Goal: Find specific fact: Find contact information

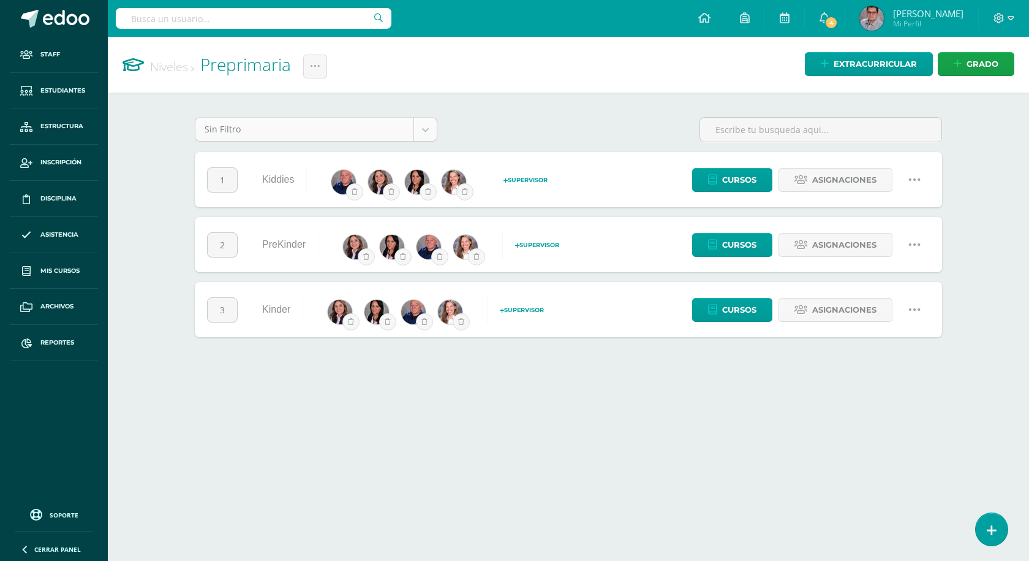
click at [290, 123] on body "Staff Estudiantes Estructura Inscripción Disciplina Asistencia Mis cursos Archi…" at bounding box center [514, 180] width 1029 height 361
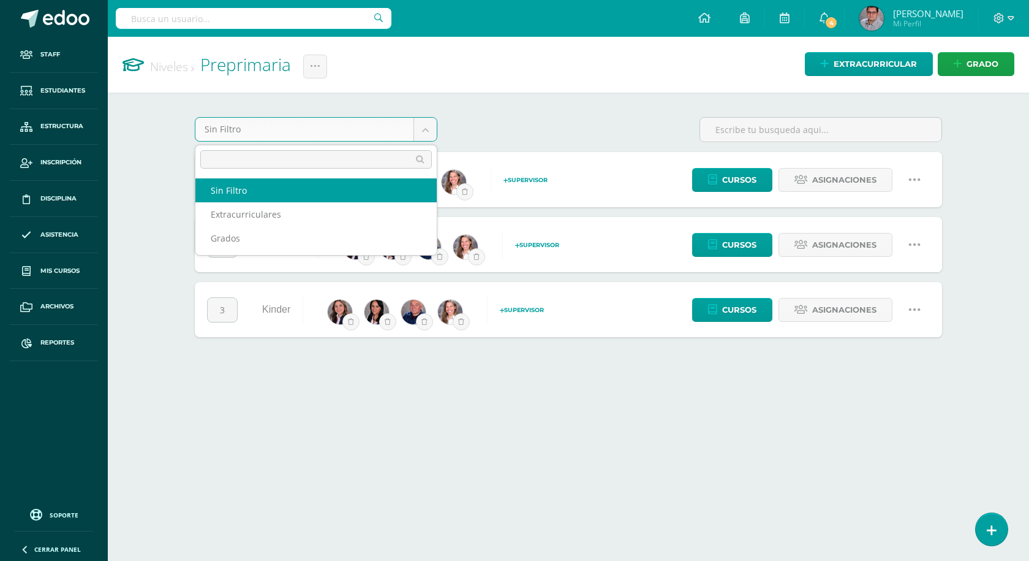
click at [290, 123] on body "Staff Estudiantes Estructura Inscripción Disciplina Asistencia Mis cursos Archi…" at bounding box center [514, 180] width 1029 height 361
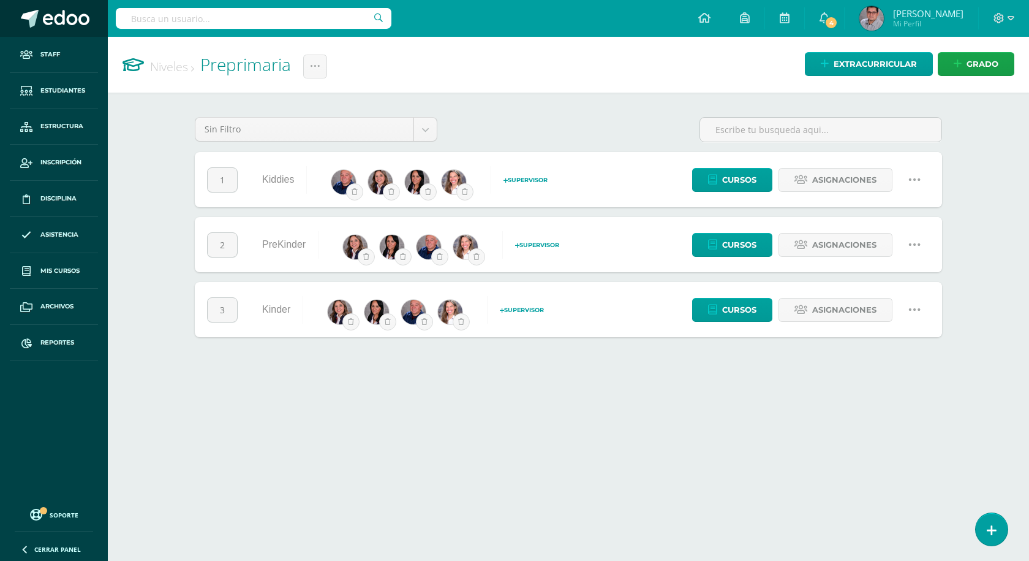
click at [79, 25] on span at bounding box center [66, 19] width 47 height 18
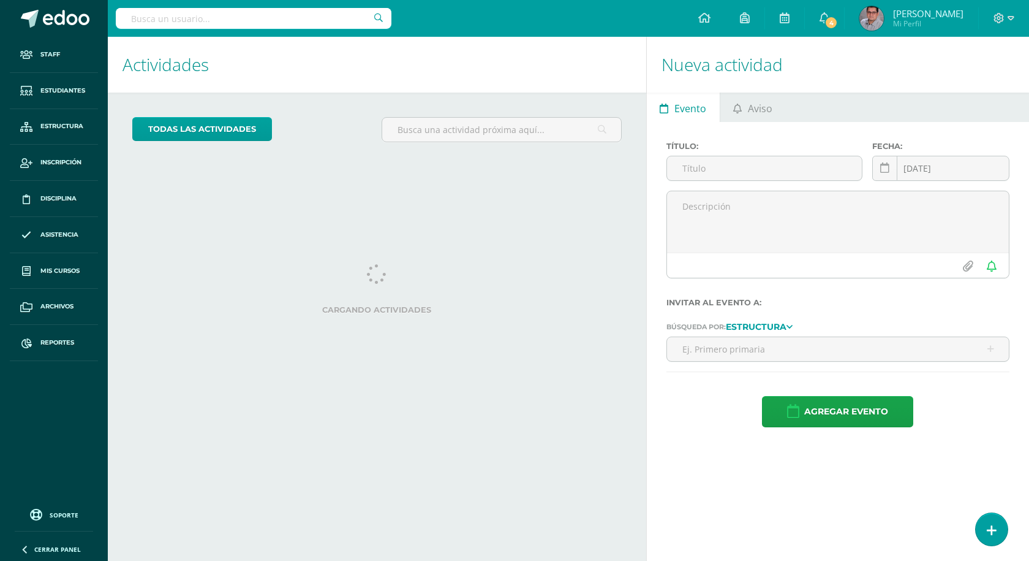
click at [251, 27] on input "text" at bounding box center [254, 18] width 276 height 21
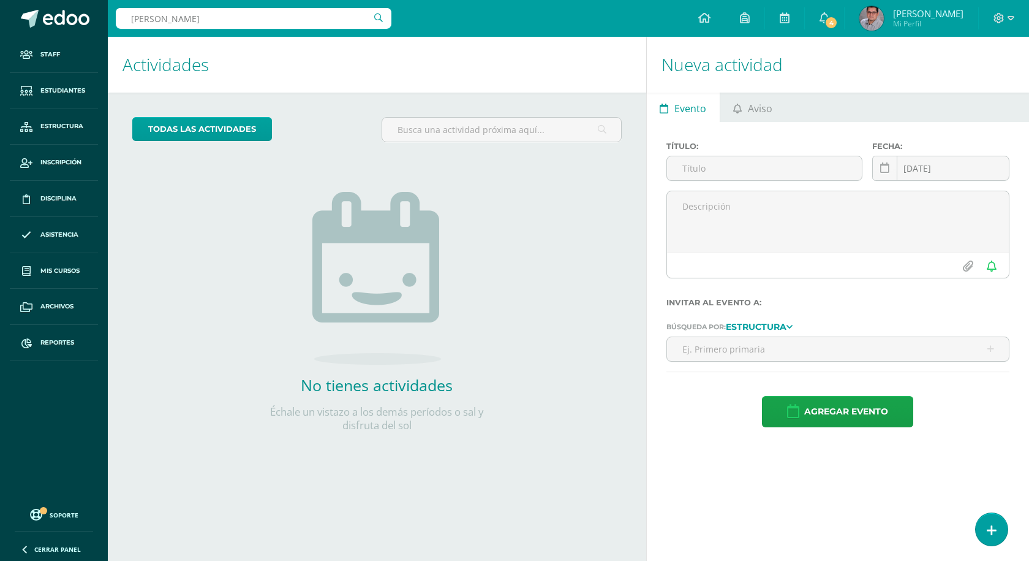
type input "rocia garcia"
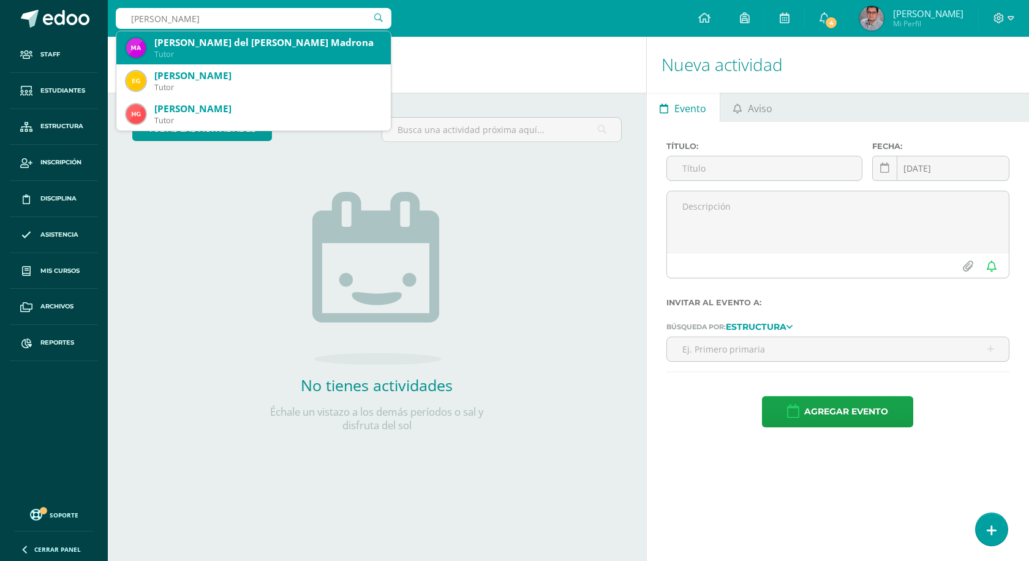
click at [303, 54] on div "Tutor" at bounding box center [267, 54] width 227 height 10
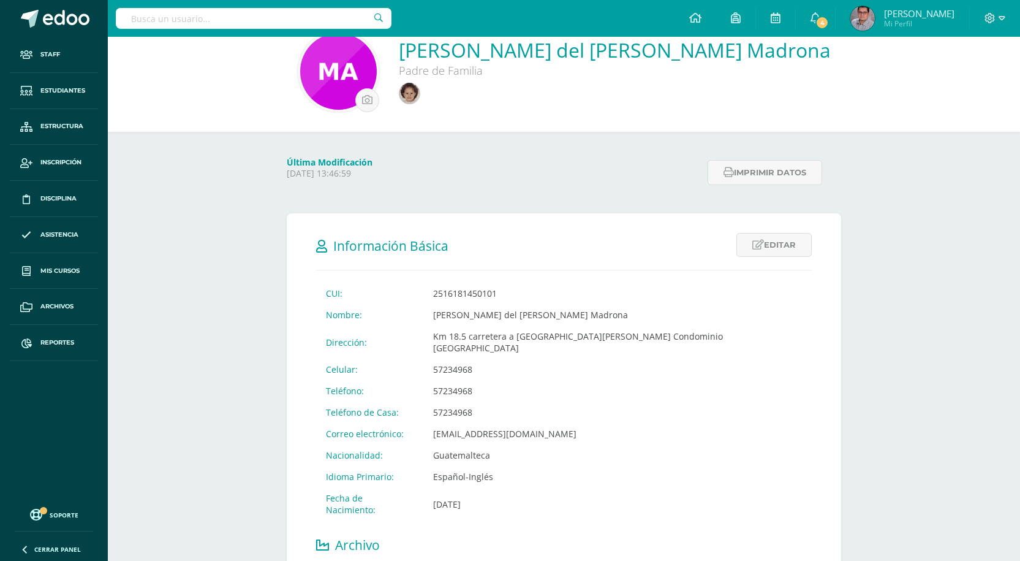
scroll to position [61, 0]
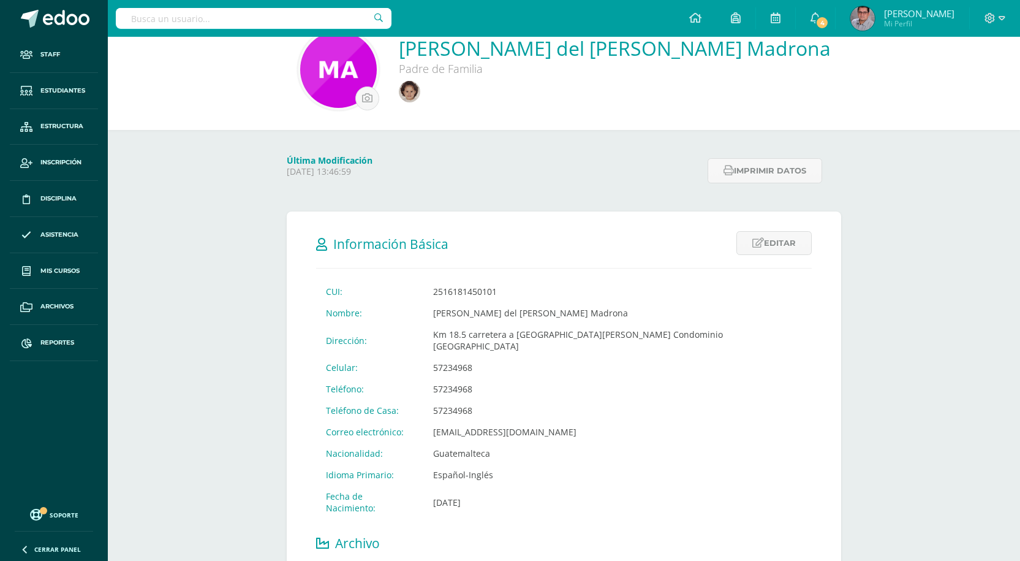
click at [554, 216] on form "Información Básica Editar Cancelar Guardar CUI: 2516181450101 Nombre: María del…" at bounding box center [564, 561] width 554 height 700
drag, startPoint x: 431, startPoint y: 418, endPoint x: 554, endPoint y: 429, distance: 123.0
click at [554, 429] on td "garciasalasrocio1@gmail.com" at bounding box center [617, 431] width 388 height 21
copy td "garciasalasrocio1@gmail.com"
click at [603, 401] on td "57234968" at bounding box center [617, 409] width 388 height 21
